Goal: Information Seeking & Learning: Find specific fact

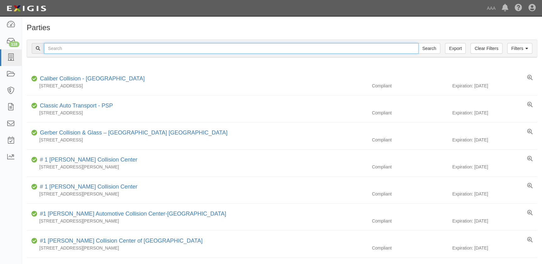
drag, startPoint x: 0, startPoint y: 0, endPoint x: 92, endPoint y: 51, distance: 105.1
click at [92, 51] on input "text" at bounding box center [231, 48] width 374 height 11
type input "crash champions newport"
click at [418, 43] on input "Search" at bounding box center [429, 48] width 22 height 11
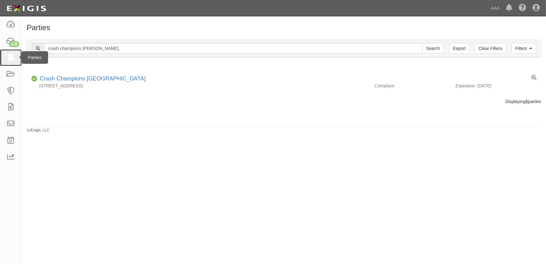
click at [10, 57] on icon at bounding box center [10, 57] width 9 height 7
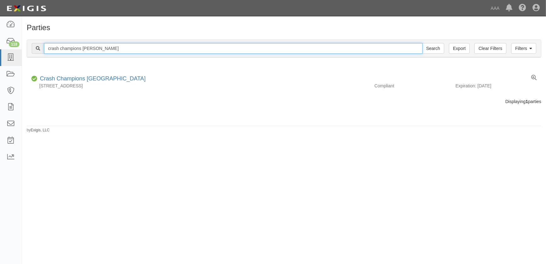
click at [107, 49] on input "crash champions [PERSON_NAME]" at bounding box center [233, 48] width 379 height 11
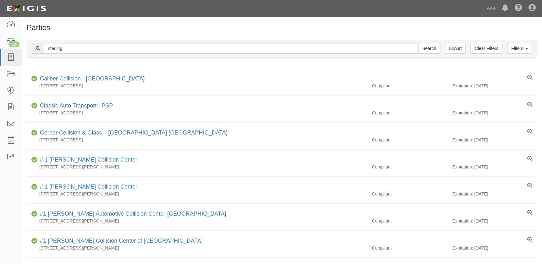
type input "sterling"
click at [418, 43] on input "Search" at bounding box center [429, 48] width 22 height 11
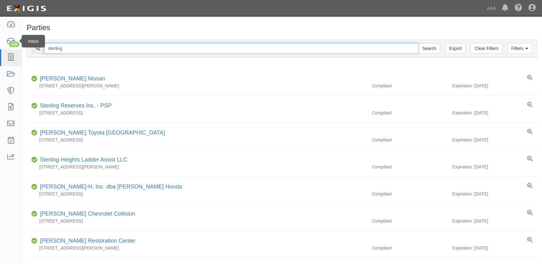
drag, startPoint x: 71, startPoint y: 48, endPoint x: 21, endPoint y: 42, distance: 50.9
type input "crash"
click at [418, 43] on input "Search" at bounding box center [429, 48] width 22 height 11
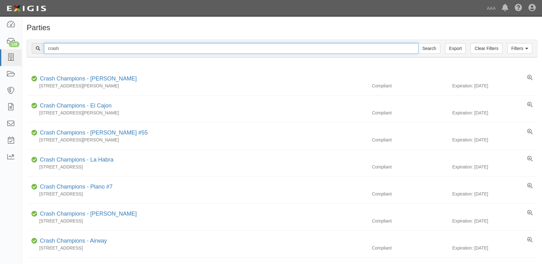
click at [63, 47] on input "crash" at bounding box center [231, 48] width 374 height 11
type input "crash champions airway"
click at [418, 43] on input "Search" at bounding box center [429, 48] width 22 height 11
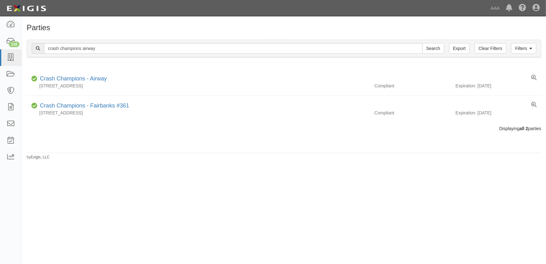
click at [128, 191] on div "Parties Add Party Filters Clear Filters Export crash champions airway Search Fi…" at bounding box center [273, 137] width 546 height 237
click at [13, 57] on icon at bounding box center [10, 57] width 9 height 7
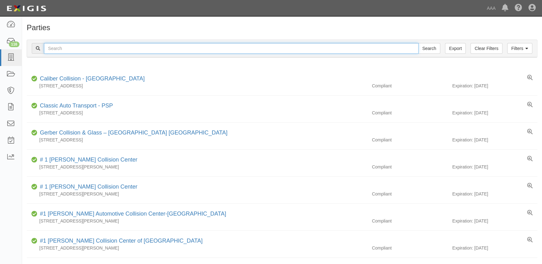
click at [96, 52] on input "text" at bounding box center [231, 48] width 374 height 11
type input "newport beach"
click at [418, 43] on input "Search" at bounding box center [429, 48] width 22 height 11
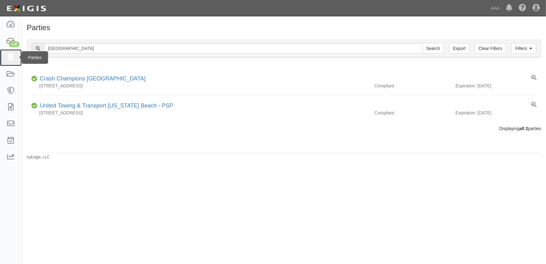
click at [11, 57] on icon at bounding box center [10, 57] width 9 height 7
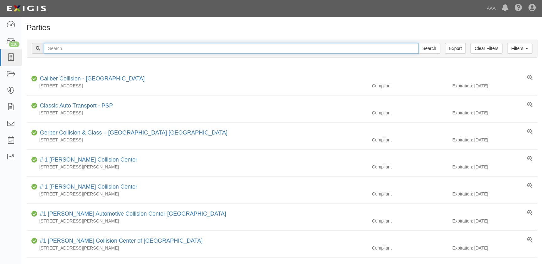
click at [52, 47] on input "text" at bounding box center [231, 48] width 374 height 11
type input "fender mender"
click at [418, 43] on input "Search" at bounding box center [429, 48] width 22 height 11
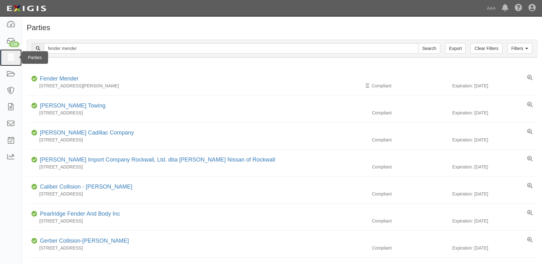
click at [11, 58] on icon at bounding box center [10, 57] width 9 height 7
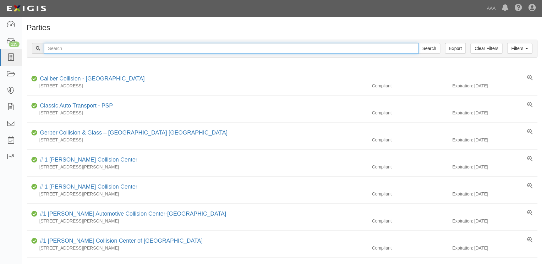
click at [75, 50] on input "text" at bounding box center [231, 48] width 374 height 11
type input "[PERSON_NAME]"
click at [418, 43] on input "Search" at bounding box center [429, 48] width 22 height 11
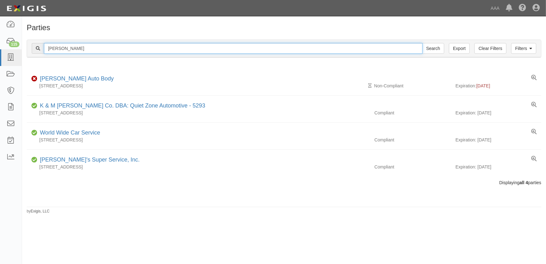
drag, startPoint x: 63, startPoint y: 50, endPoint x: 32, endPoint y: 48, distance: 30.5
click at [34, 53] on div "niebling Search" at bounding box center [238, 48] width 412 height 11
type input "crash tustin"
click at [422, 43] on input "Search" at bounding box center [433, 48] width 22 height 11
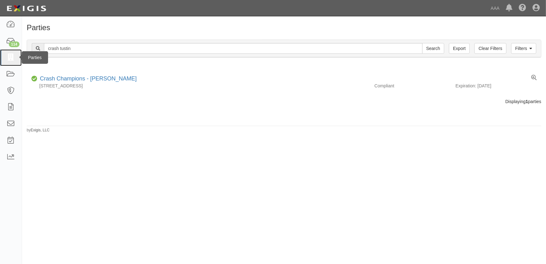
click at [8, 57] on icon at bounding box center [10, 57] width 9 height 7
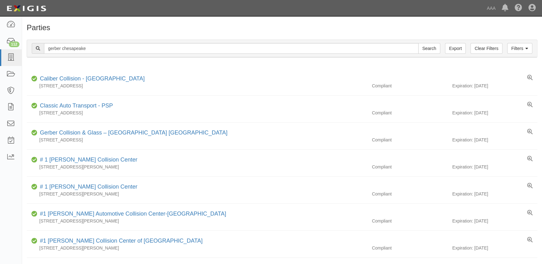
type input "gerber chesapeake"
click at [418, 43] on input "Search" at bounding box center [429, 48] width 22 height 11
